Goal: Transaction & Acquisition: Purchase product/service

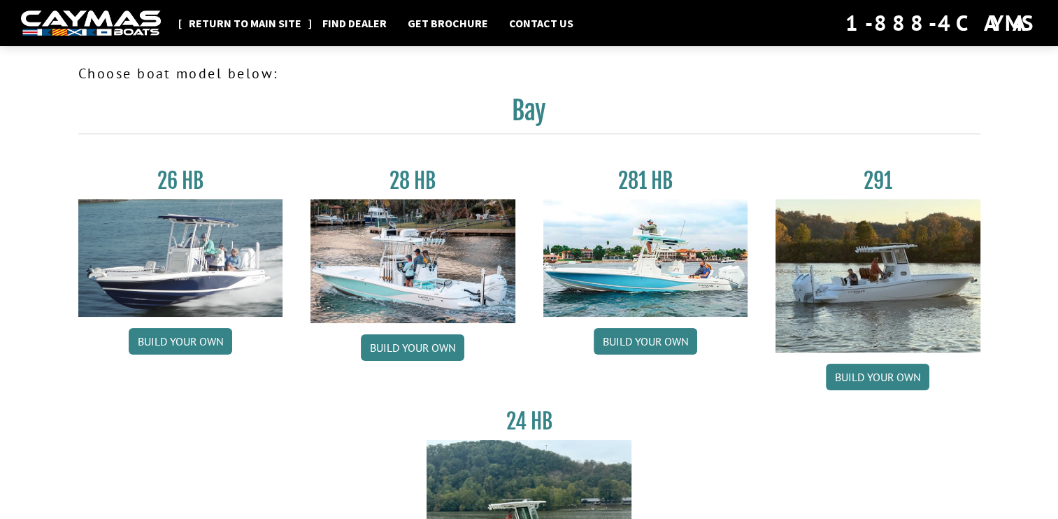
click at [243, 29] on link "Return to main site" at bounding box center [245, 23] width 127 height 18
click at [561, 245] on img at bounding box center [646, 258] width 205 height 118
click at [409, 353] on link "Build your own" at bounding box center [413, 347] width 104 height 27
click at [630, 250] on img at bounding box center [646, 258] width 205 height 118
click at [638, 342] on link "Build your own" at bounding box center [646, 341] width 104 height 27
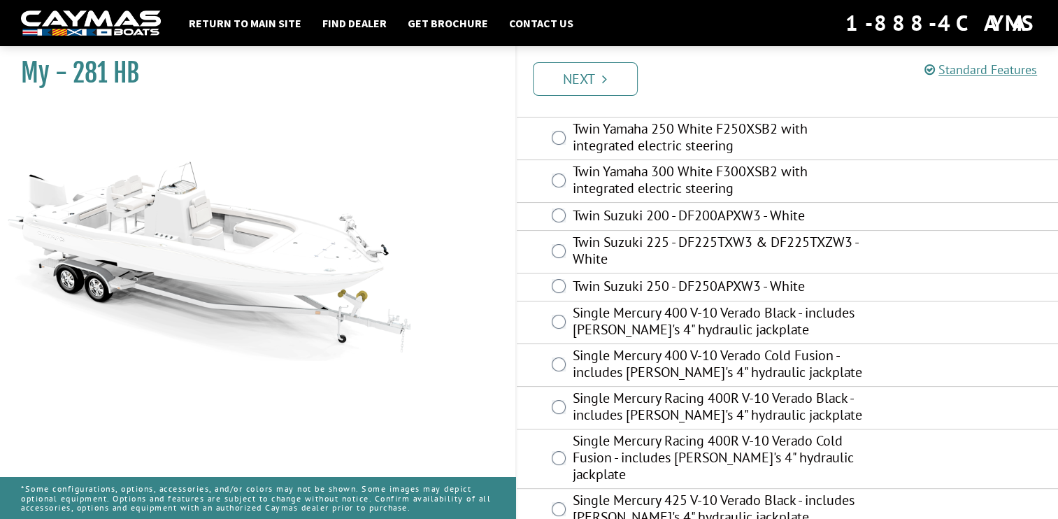
scroll to position [134, 0]
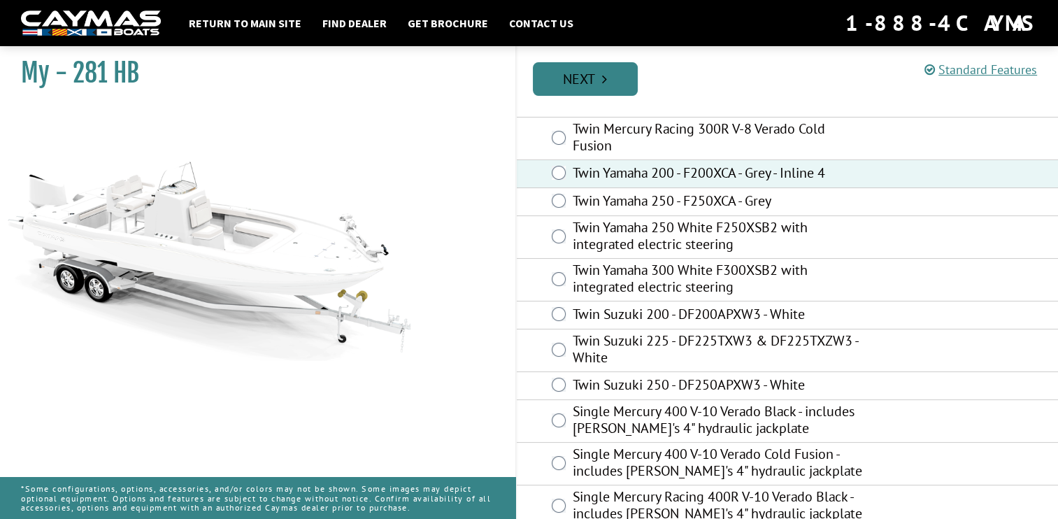
click at [590, 86] on link "Next" at bounding box center [585, 79] width 105 height 34
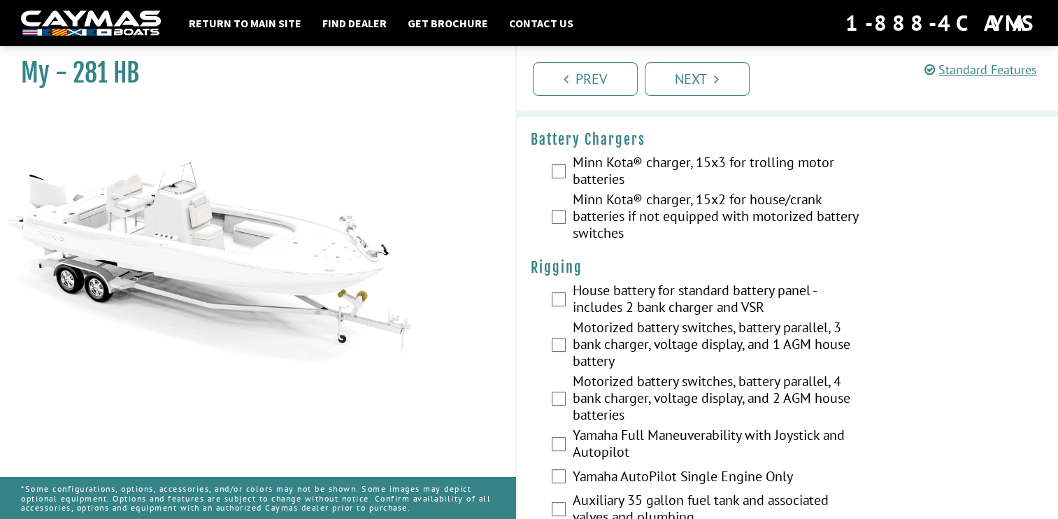
scroll to position [325, 0]
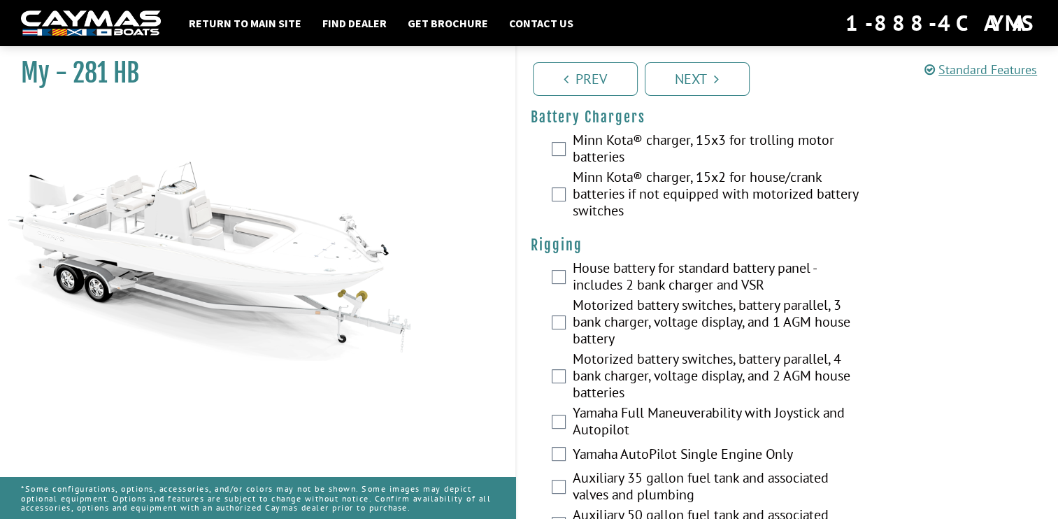
click at [568, 146] on div "Minn Kota® charger, 15x3 for trolling motor batteries" at bounding box center [788, 150] width 542 height 37
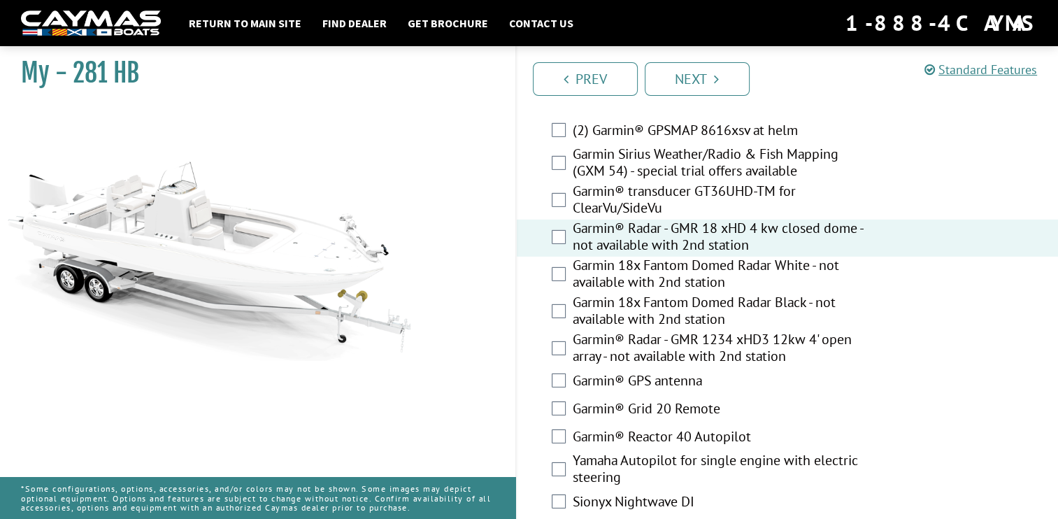
scroll to position [4471, 0]
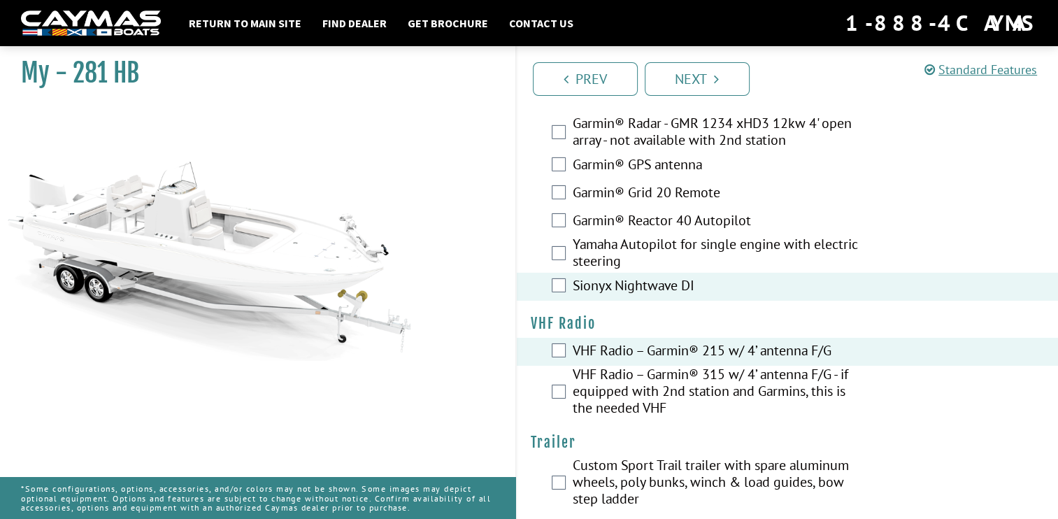
click at [550, 472] on div "Custom Sport Trail trailer with spare aluminum wheels, poly bunks, winch & load…" at bounding box center [788, 484] width 542 height 54
click at [562, 465] on div "Custom Sport Trail trailer with spare aluminum wheels, poly bunks, winch & load…" at bounding box center [788, 484] width 542 height 54
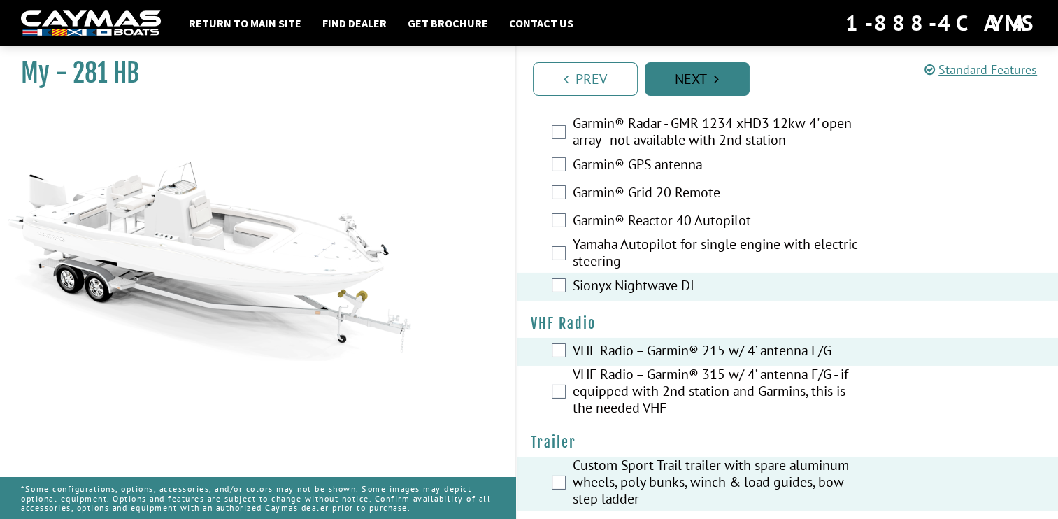
click at [711, 91] on link "Next" at bounding box center [697, 79] width 105 height 34
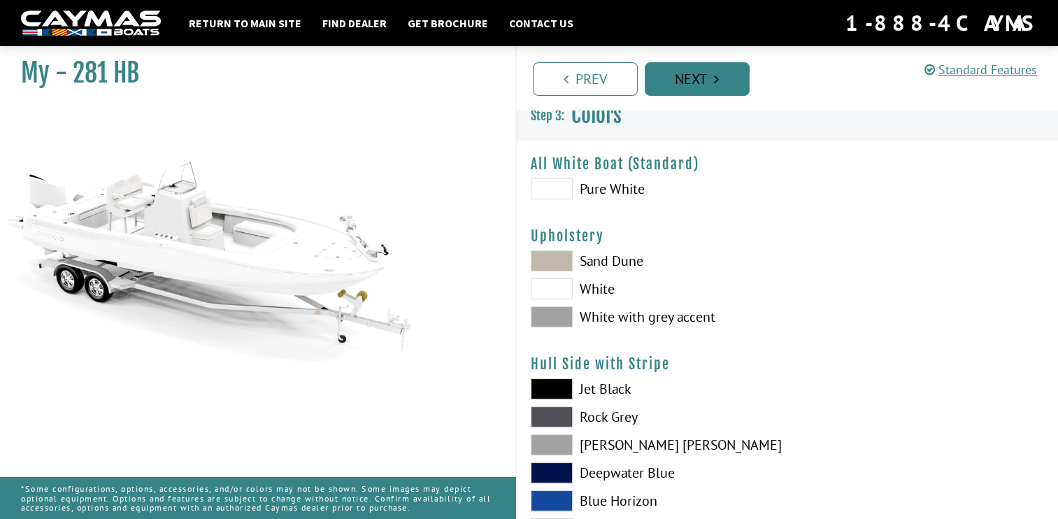
scroll to position [0, 0]
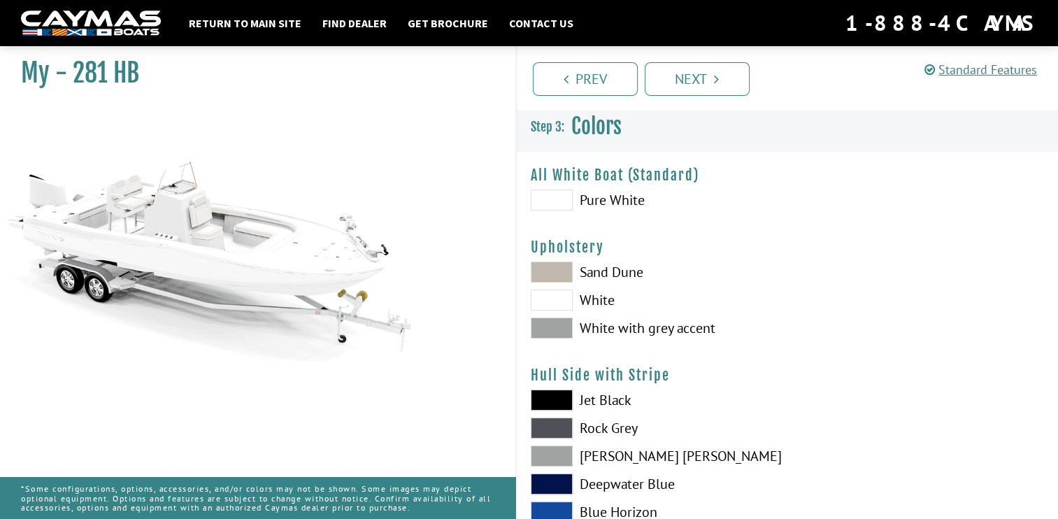
click at [571, 200] on span at bounding box center [552, 200] width 42 height 21
click at [695, 90] on link "Next" at bounding box center [697, 79] width 105 height 34
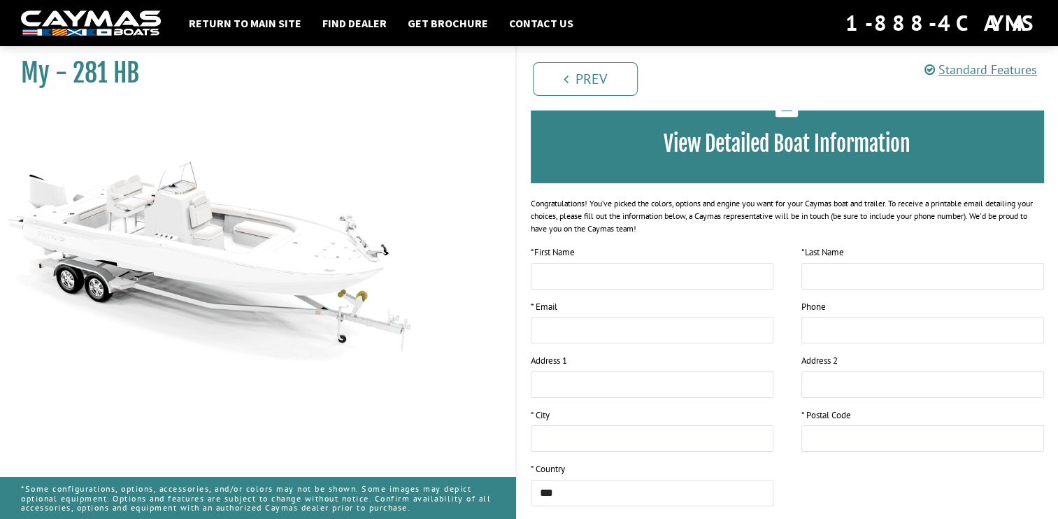
scroll to position [87, 0]
